Goal: Task Accomplishment & Management: Manage account settings

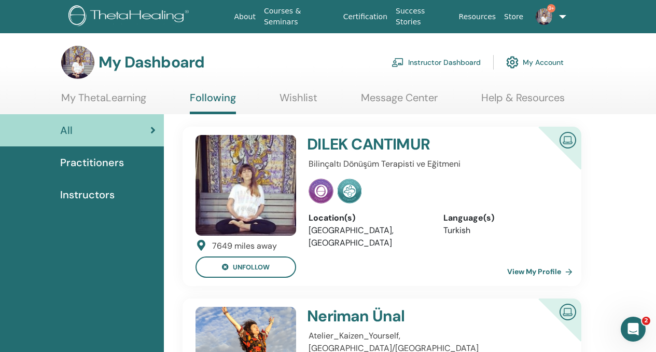
click at [443, 56] on link "Instructor Dashboard" at bounding box center [435, 62] width 89 height 23
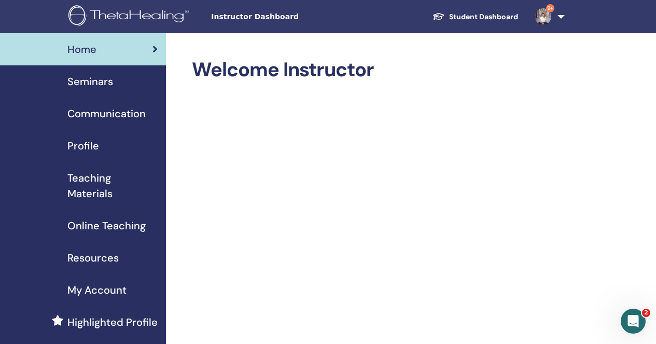
click at [125, 87] on div "Seminars" at bounding box center [82, 82] width 149 height 16
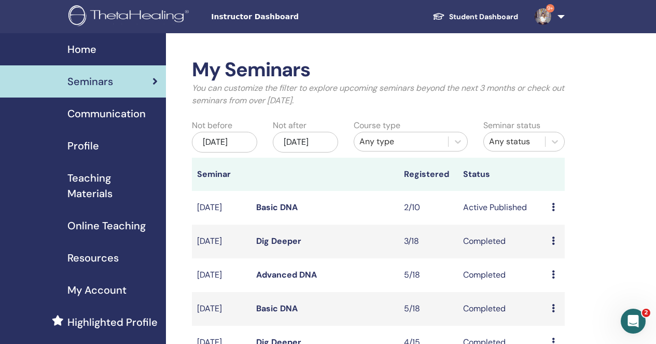
click at [555, 214] on div "Preview Edit Attendees Cancel" at bounding box center [555, 207] width 7 height 12
click at [560, 259] on link "Attendees" at bounding box center [561, 256] width 39 height 11
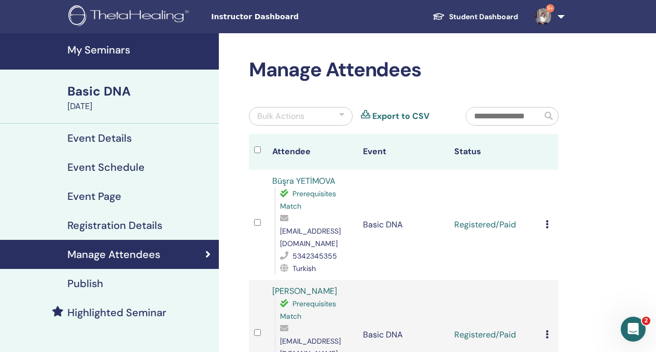
click at [546, 220] on icon at bounding box center [546, 224] width 3 height 8
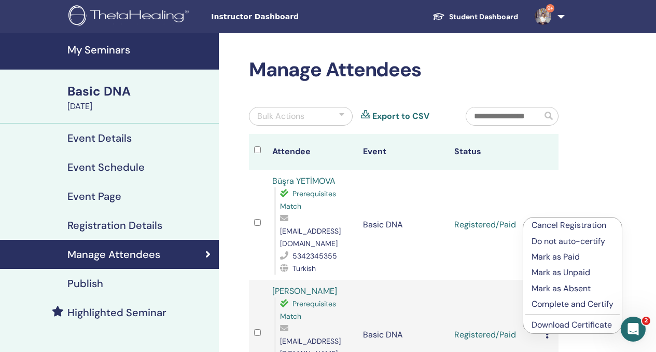
click at [560, 302] on p "Complete and Certify" at bounding box center [572, 304] width 82 height 12
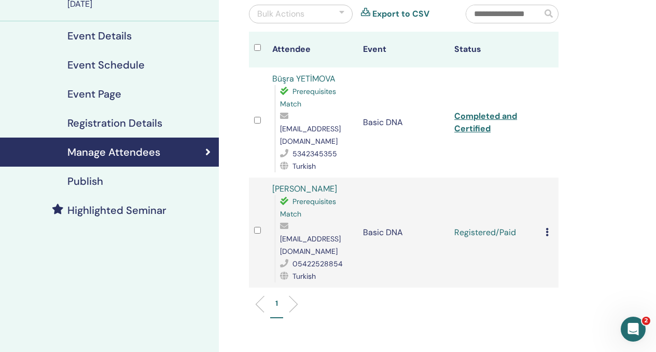
scroll to position [115, 0]
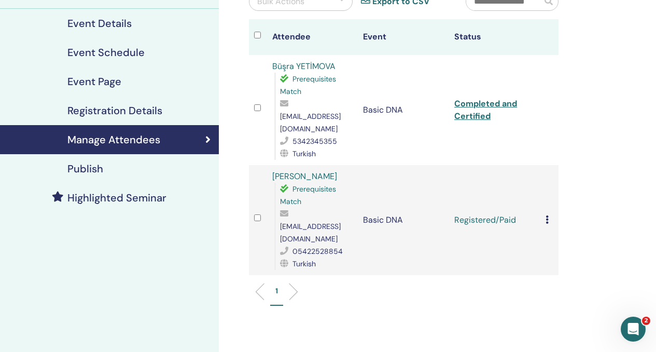
click at [545, 215] on icon at bounding box center [546, 219] width 3 height 8
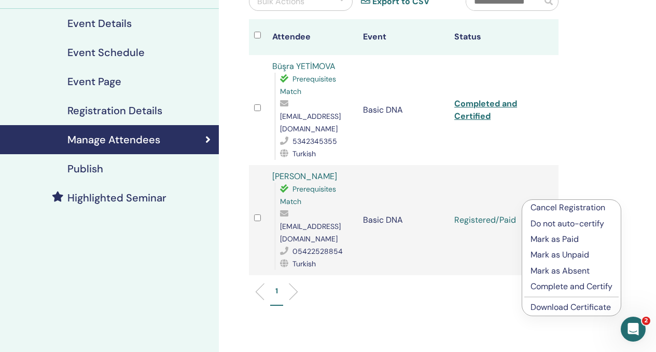
click at [546, 285] on p "Complete and Certify" at bounding box center [571, 286] width 82 height 12
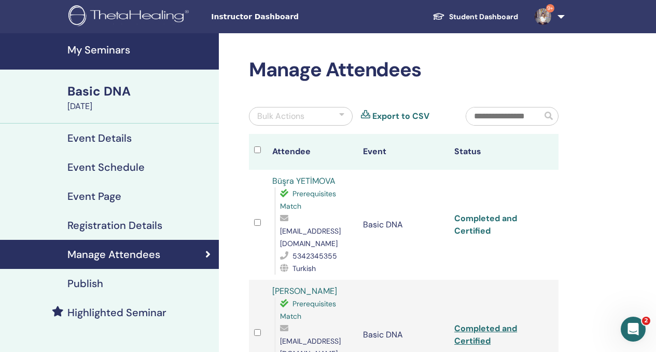
click at [483, 213] on link "Completed and Certified" at bounding box center [485, 224] width 63 height 23
click at [471, 322] on link "Completed and Certified" at bounding box center [485, 333] width 63 height 23
click at [128, 76] on div "Basic DNA [DATE]" at bounding box center [109, 96] width 219 height 54
click at [111, 100] on div "[DATE]" at bounding box center [139, 106] width 145 height 12
